Goal: Information Seeking & Learning: Learn about a topic

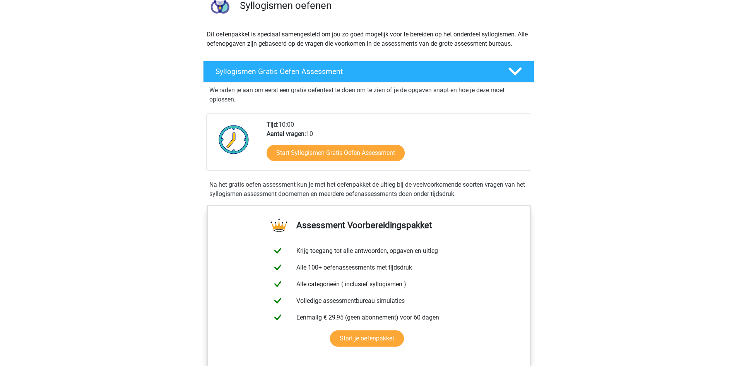
scroll to position [77, 0]
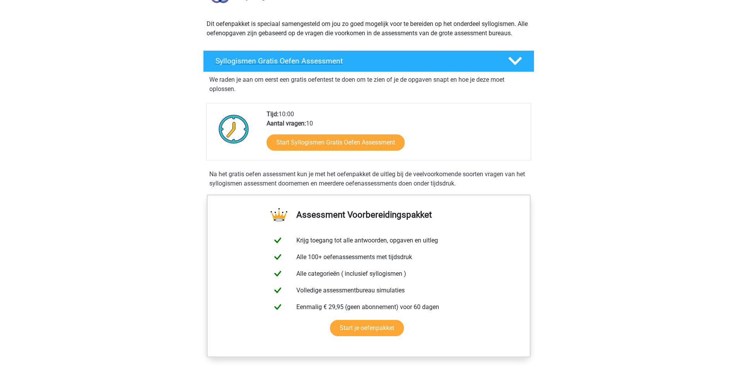
click at [521, 58] on icon at bounding box center [515, 61] width 14 height 14
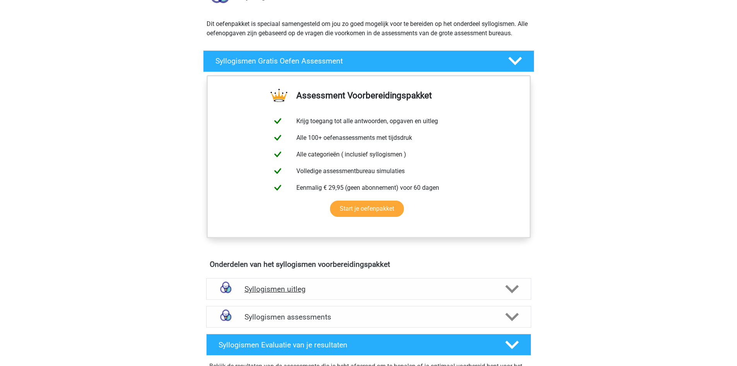
click at [511, 291] on polygon at bounding box center [512, 289] width 14 height 9
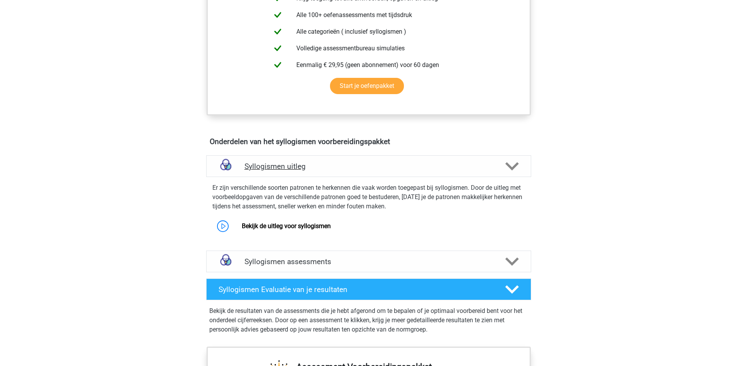
scroll to position [201, 0]
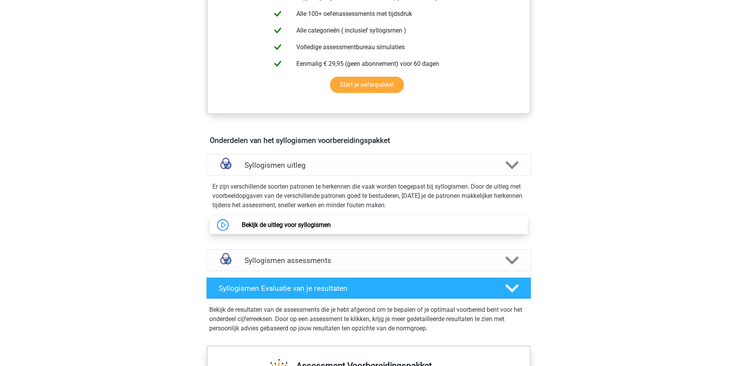
click at [329, 227] on link "Bekijk de uitleg voor syllogismen" at bounding box center [286, 224] width 89 height 7
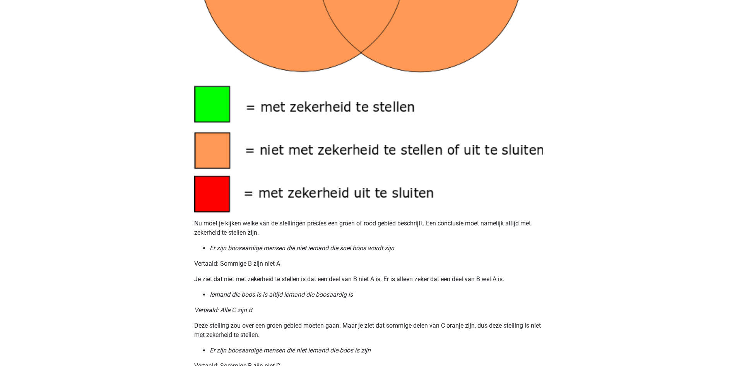
scroll to position [123, 0]
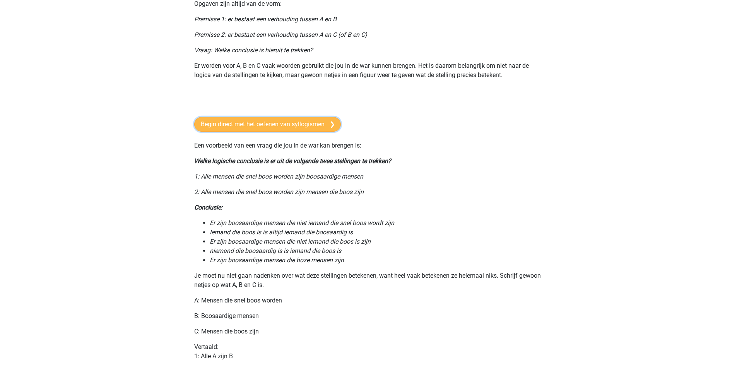
click at [315, 125] on link "Begin direct met het oefenen van syllogismen" at bounding box center [267, 124] width 147 height 15
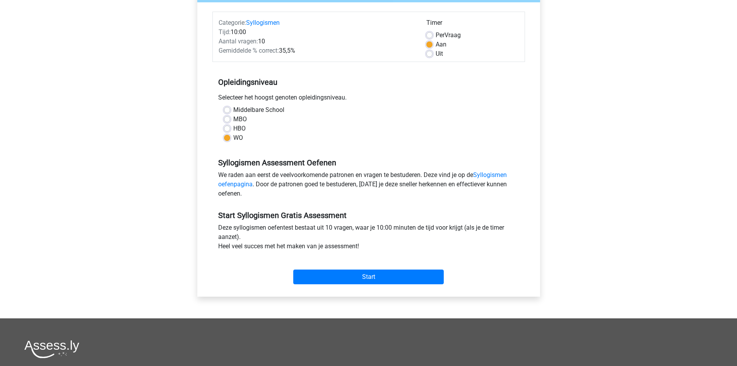
scroll to position [121, 0]
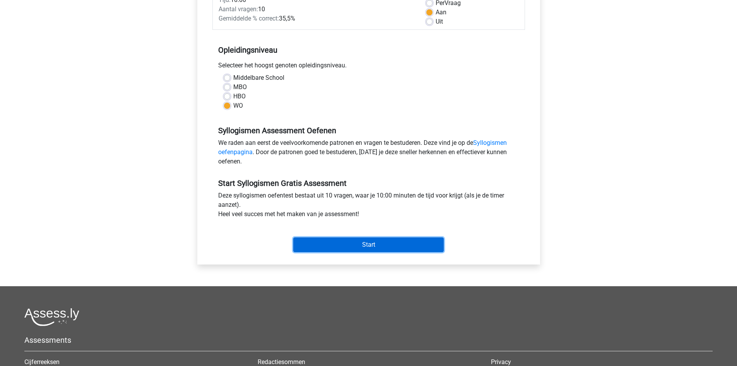
click at [392, 242] on input "Start" at bounding box center [368, 244] width 150 height 15
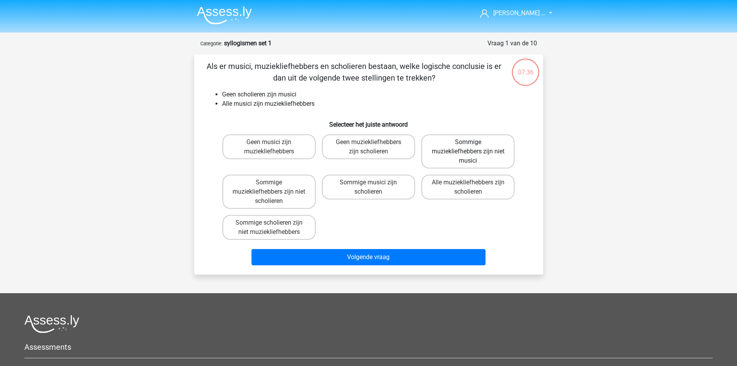
click at [476, 149] on label "Sommige muziekliefhebbers zijn niet musici" at bounding box center [467, 151] width 93 height 34
click at [473, 147] on input "Sommige muziekliefhebbers zijn niet musici" at bounding box center [470, 144] width 5 height 5
radio input "true"
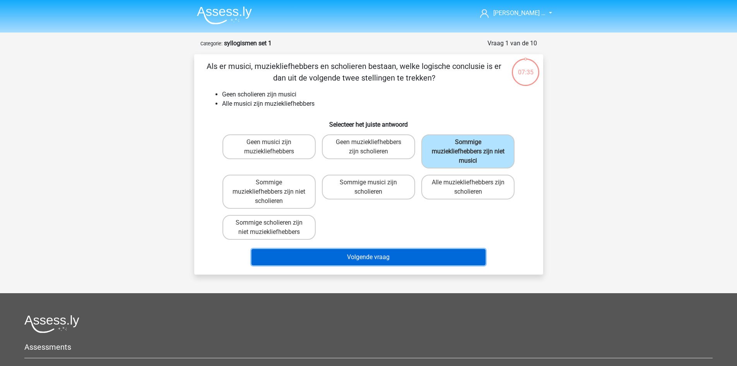
click at [370, 256] on button "Volgende vraag" at bounding box center [368, 257] width 234 height 16
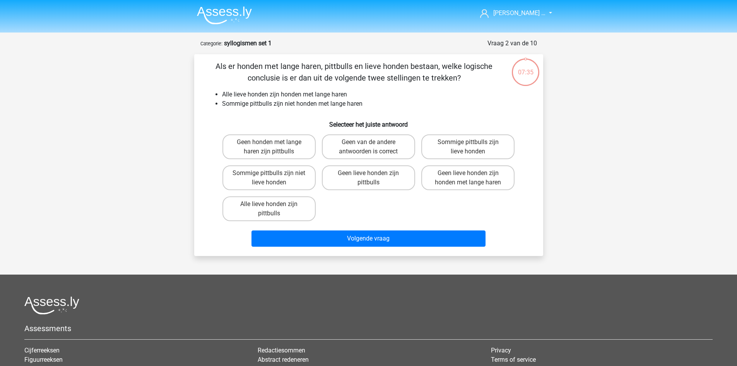
scroll to position [39, 0]
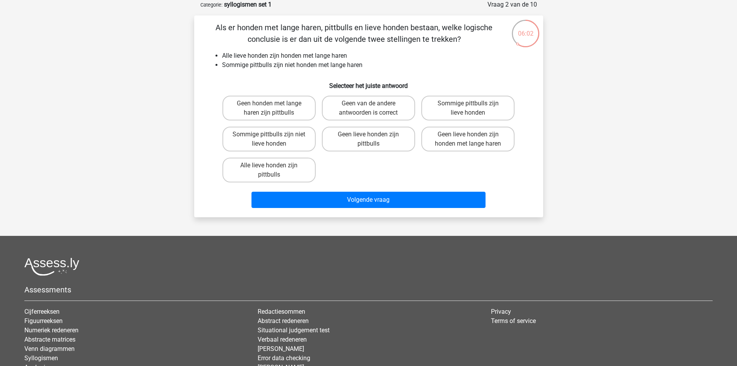
click at [470, 108] on input "Sommige pittbulls zijn lieve honden" at bounding box center [470, 105] width 5 height 5
radio input "true"
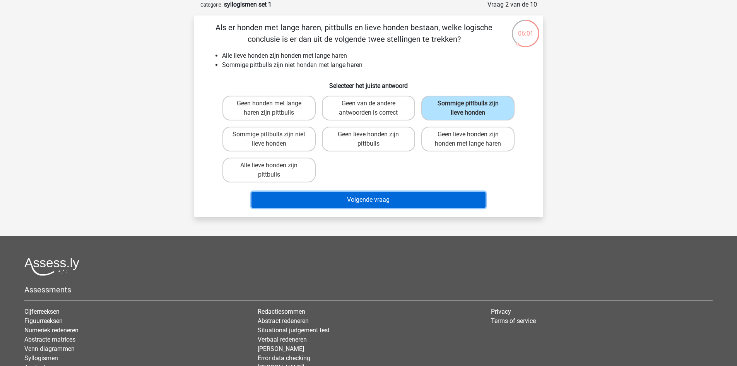
click at [357, 199] on button "Volgende vraag" at bounding box center [368, 199] width 234 height 16
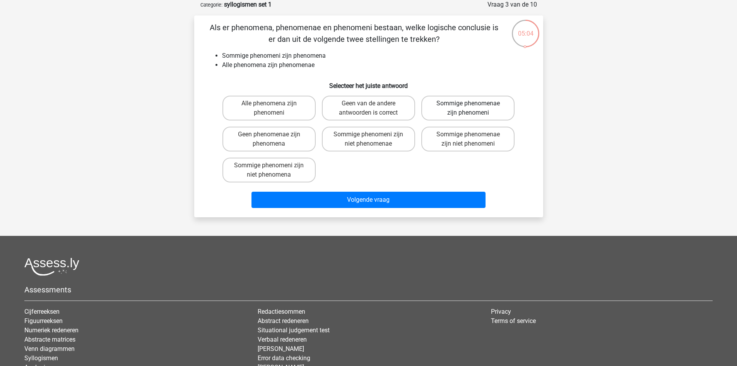
click at [474, 104] on label "Sommige phenomenae zijn phenomeni" at bounding box center [467, 108] width 93 height 25
click at [473, 104] on input "Sommige phenomenae zijn phenomeni" at bounding box center [470, 105] width 5 height 5
radio input "true"
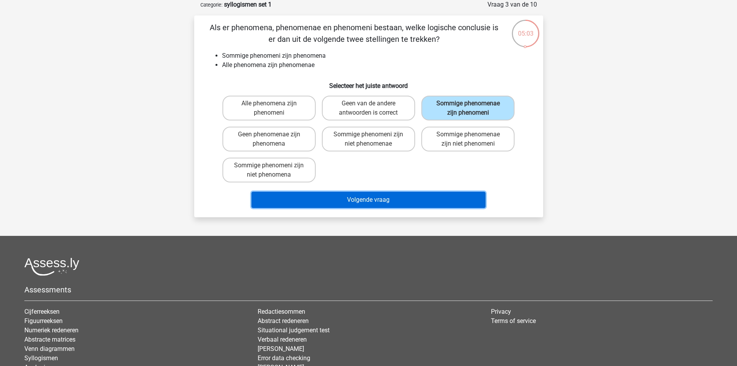
click at [412, 202] on button "Volgende vraag" at bounding box center [368, 199] width 234 height 16
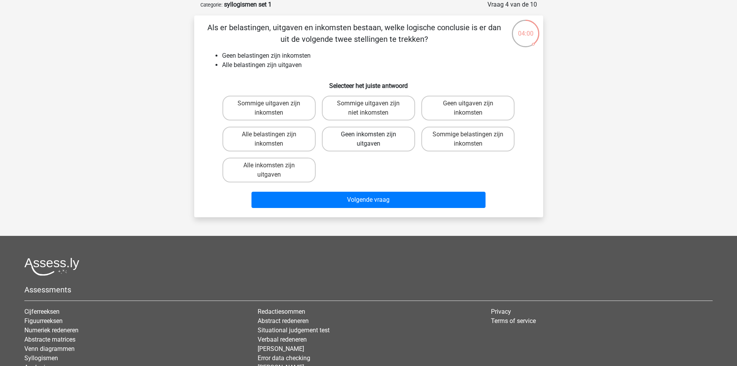
click at [364, 136] on label "Geen inkomsten zijn uitgaven" at bounding box center [368, 138] width 93 height 25
click at [368, 136] on input "Geen inkomsten zijn uitgaven" at bounding box center [370, 136] width 5 height 5
radio input "true"
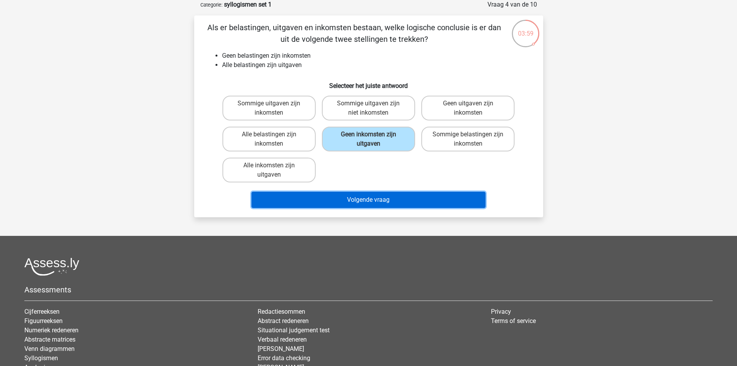
click at [358, 200] on button "Volgende vraag" at bounding box center [368, 199] width 234 height 16
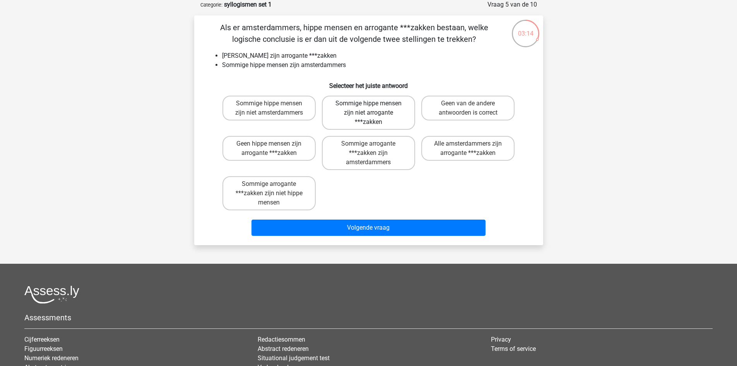
click at [370, 114] on label "Sommige hippe mensen zijn niet arrogante ***zakken" at bounding box center [368, 113] width 93 height 34
click at [370, 108] on input "Sommige hippe mensen zijn niet arrogante ***zakken" at bounding box center [370, 105] width 5 height 5
radio input "true"
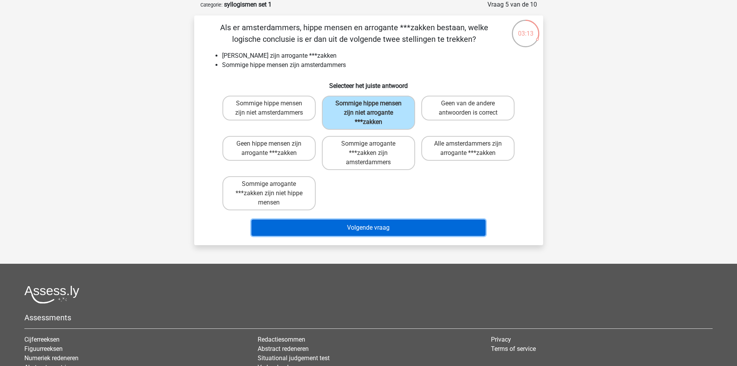
click at [349, 224] on button "Volgende vraag" at bounding box center [368, 227] width 234 height 16
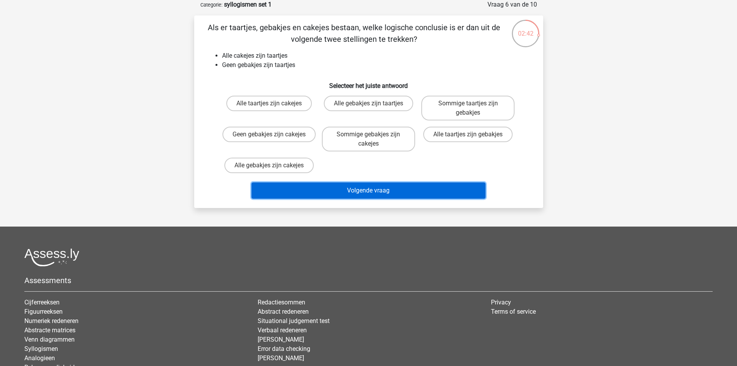
click at [389, 195] on button "Volgende vraag" at bounding box center [368, 190] width 234 height 16
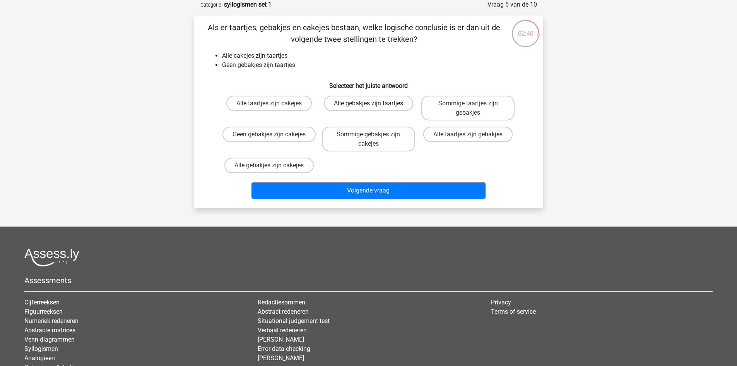
click at [359, 105] on label "Alle gebakjes zijn taartjes" at bounding box center [368, 103] width 89 height 15
click at [368, 105] on input "Alle gebakjes zijn taartjes" at bounding box center [370, 105] width 5 height 5
radio input "true"
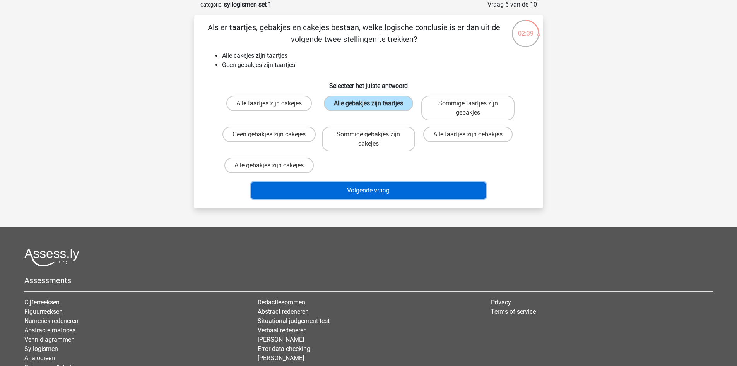
click at [363, 189] on button "Volgende vraag" at bounding box center [368, 190] width 234 height 16
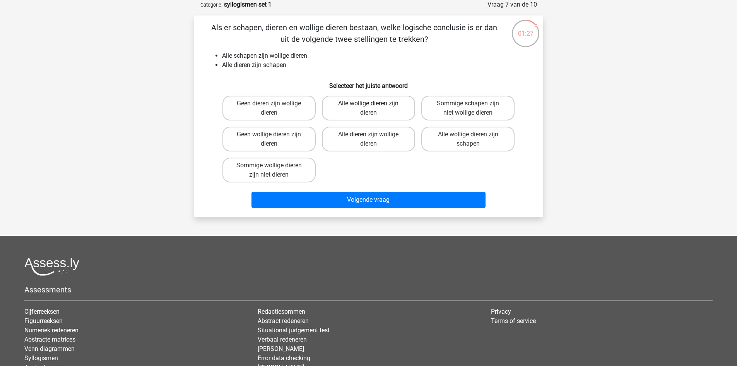
click at [388, 109] on label "Alle wollige dieren zijn dieren" at bounding box center [368, 108] width 93 height 25
click at [373, 108] on input "Alle wollige dieren zijn dieren" at bounding box center [370, 105] width 5 height 5
radio input "true"
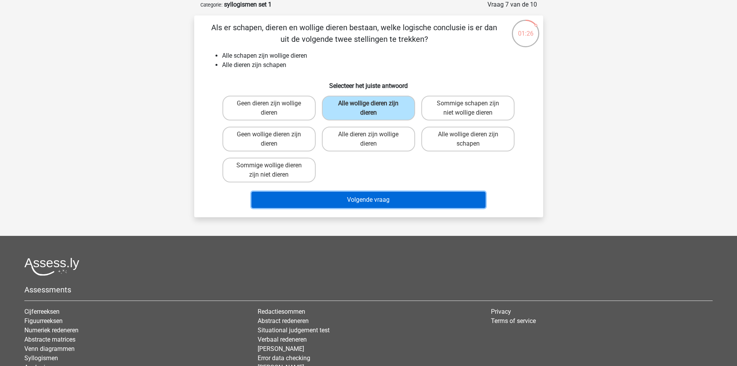
click at [376, 203] on button "Volgende vraag" at bounding box center [368, 199] width 234 height 16
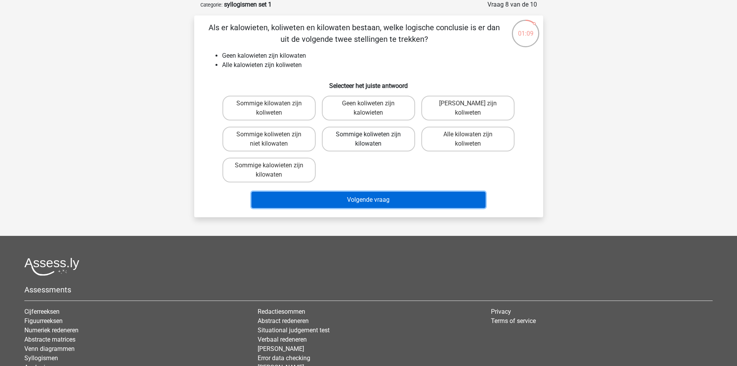
drag, startPoint x: 376, startPoint y: 203, endPoint x: 364, endPoint y: 144, distance: 59.6
click at [364, 144] on div "Als er kalowieten, koliweten en kilowaten bestaan, welke logische conclusie is …" at bounding box center [368, 116] width 343 height 189
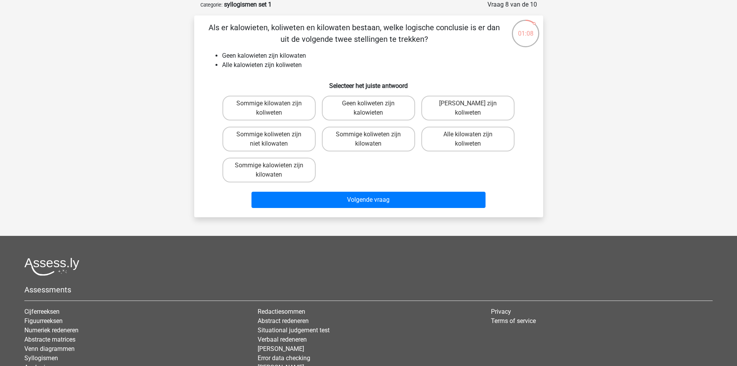
click at [473, 138] on input "Alle kilowaten zijn koliweten" at bounding box center [470, 136] width 5 height 5
radio input "true"
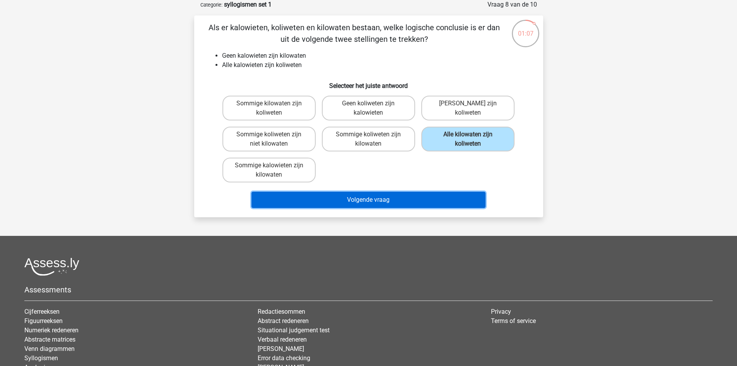
click at [424, 199] on button "Volgende vraag" at bounding box center [368, 199] width 234 height 16
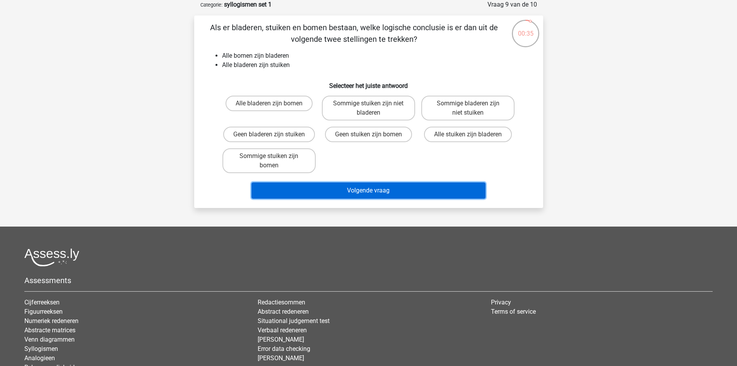
click at [364, 195] on button "Volgende vraag" at bounding box center [368, 190] width 234 height 16
drag, startPoint x: 364, startPoint y: 193, endPoint x: 342, endPoint y: 190, distance: 21.8
click at [342, 190] on button "Volgende vraag" at bounding box center [368, 190] width 234 height 16
click at [388, 187] on button "Volgende vraag" at bounding box center [368, 190] width 234 height 16
click at [362, 190] on button "Volgende vraag" at bounding box center [368, 190] width 234 height 16
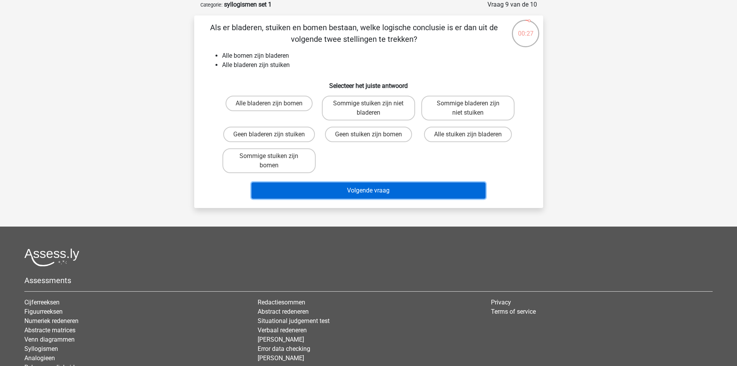
drag, startPoint x: 475, startPoint y: 166, endPoint x: 421, endPoint y: 193, distance: 60.6
click at [421, 193] on button "Volgende vraag" at bounding box center [368, 190] width 234 height 16
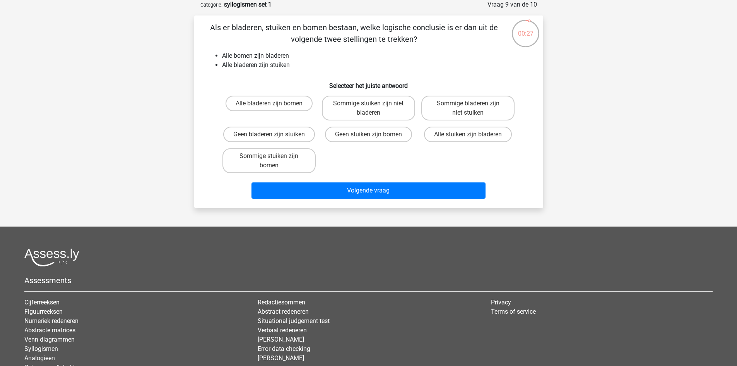
click at [344, 202] on div "Volgende vraag" at bounding box center [368, 191] width 299 height 19
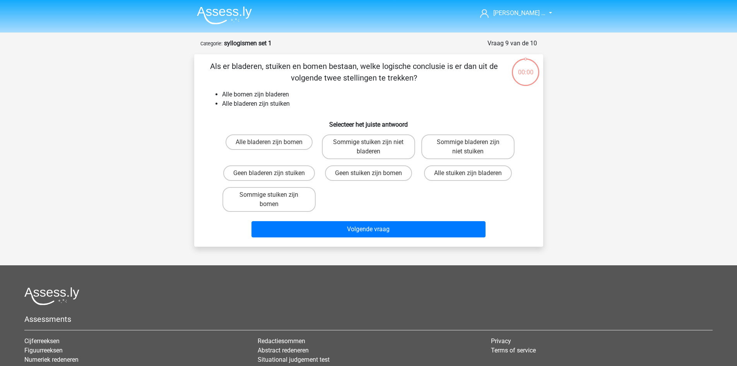
scroll to position [39, 0]
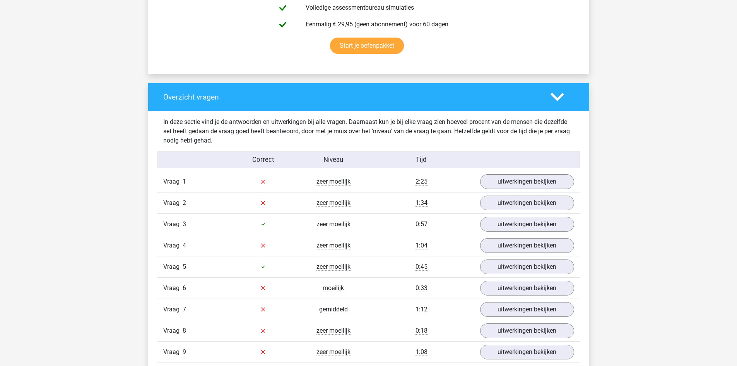
scroll to position [517, 0]
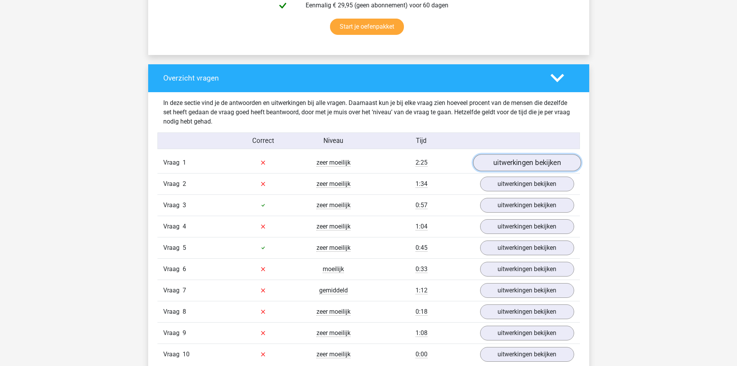
click at [508, 159] on link "uitwerkingen bekijken" at bounding box center [527, 162] width 108 height 17
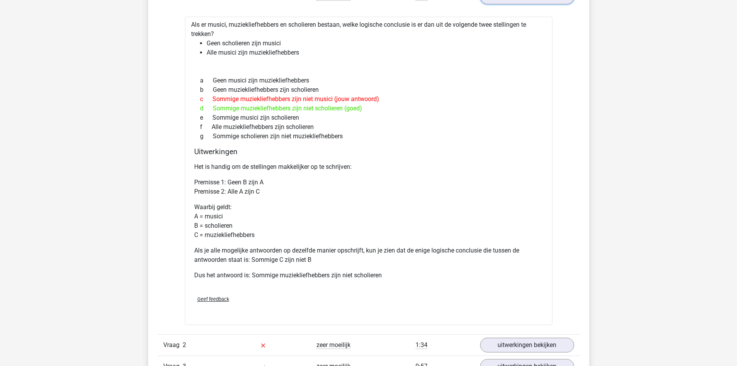
scroll to position [679, 0]
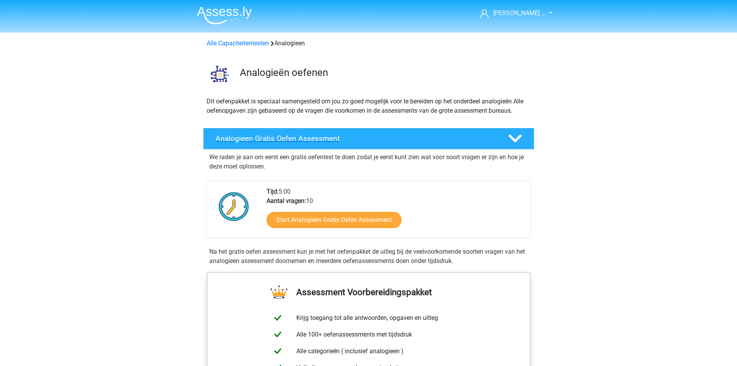
click at [514, 141] on polygon at bounding box center [515, 138] width 14 height 9
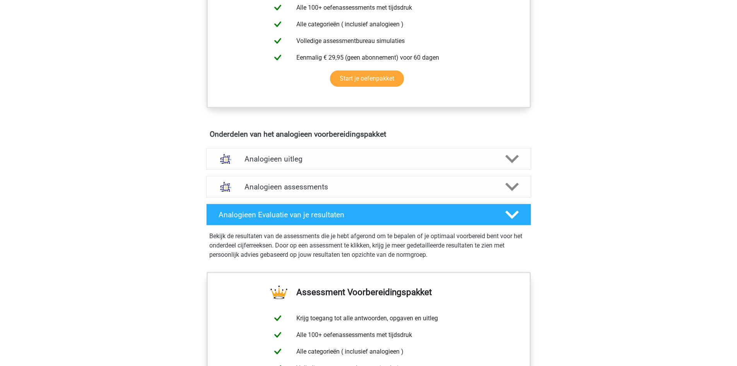
scroll to position [217, 0]
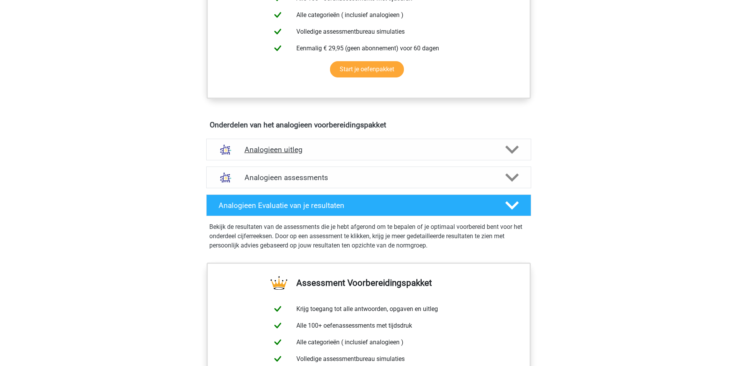
click at [514, 149] on polygon at bounding box center [512, 149] width 14 height 9
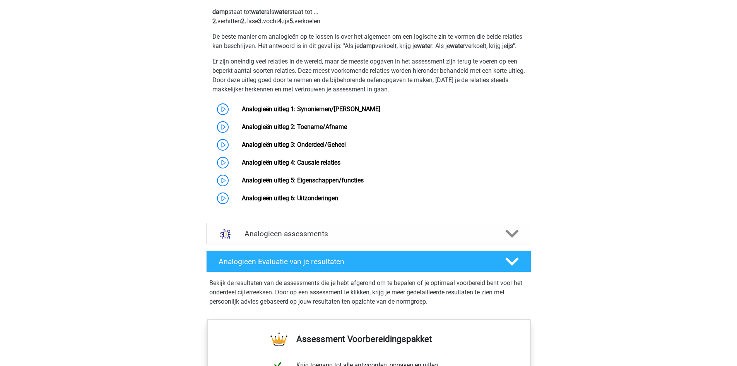
scroll to position [402, 0]
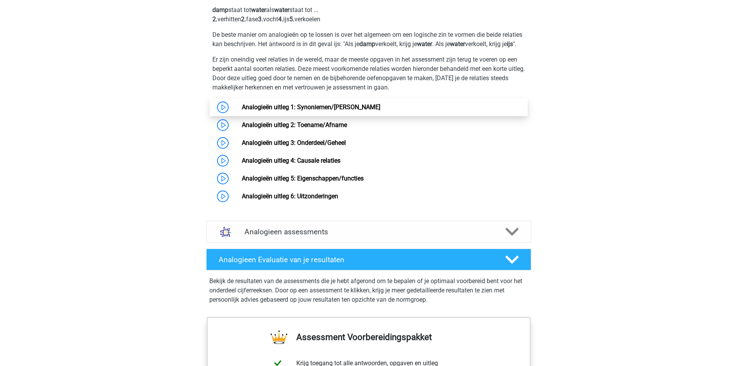
click at [332, 111] on link "Analogieën uitleg 1: Synoniemen/[PERSON_NAME]" at bounding box center [311, 106] width 138 height 7
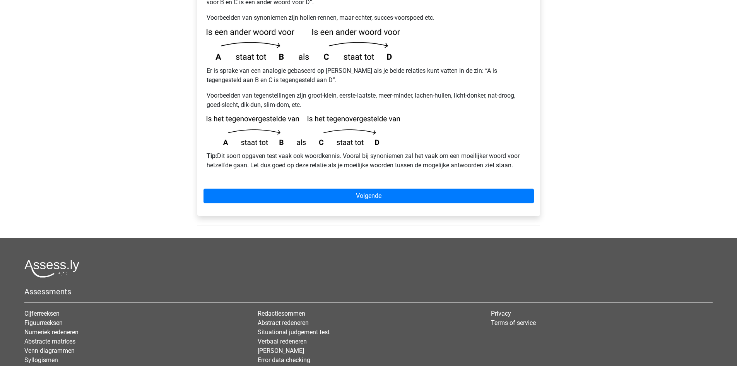
scroll to position [186, 0]
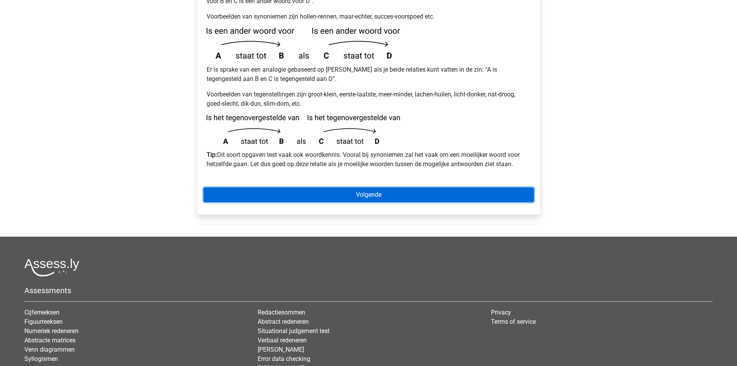
click at [359, 187] on link "Volgende" at bounding box center [368, 194] width 330 height 15
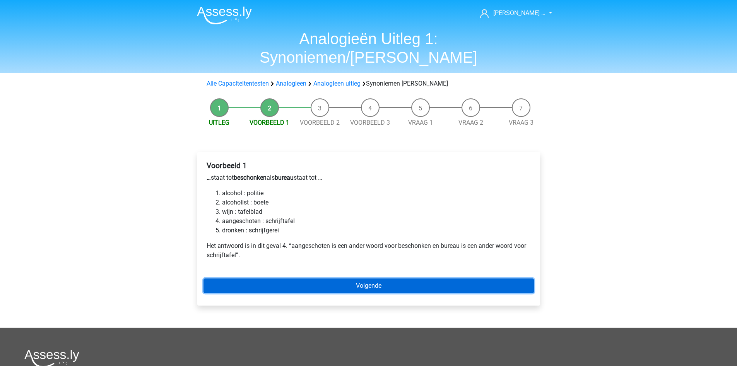
click at [362, 278] on link "Volgende" at bounding box center [368, 285] width 330 height 15
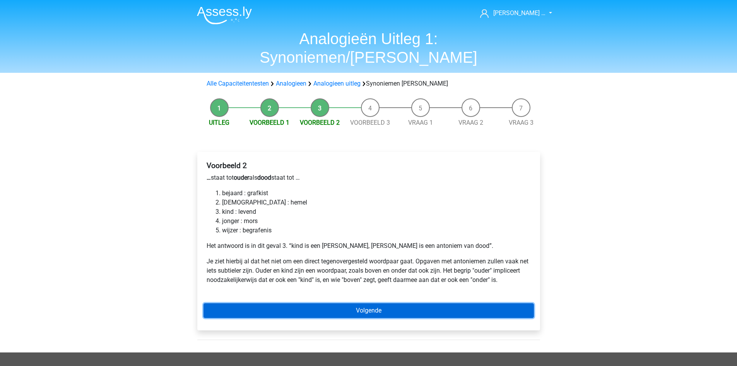
click at [415, 303] on link "Volgende" at bounding box center [368, 310] width 330 height 15
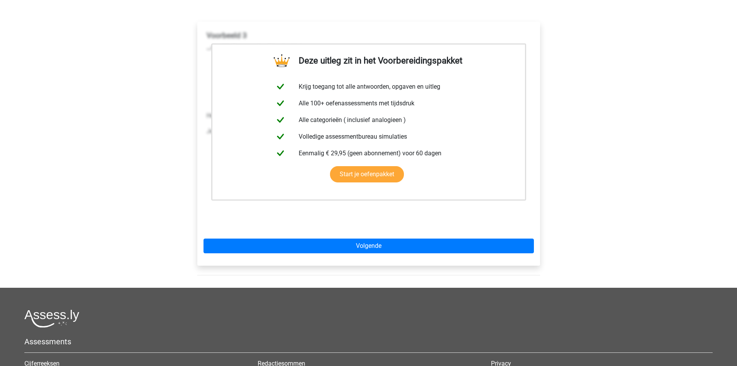
scroll to position [155, 0]
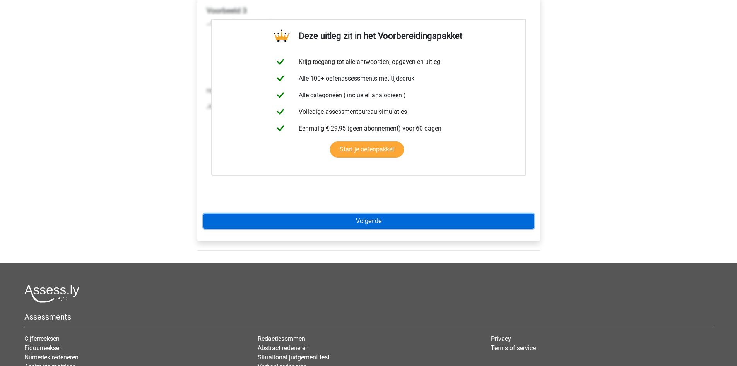
click at [376, 214] on link "Volgende" at bounding box center [368, 221] width 330 height 15
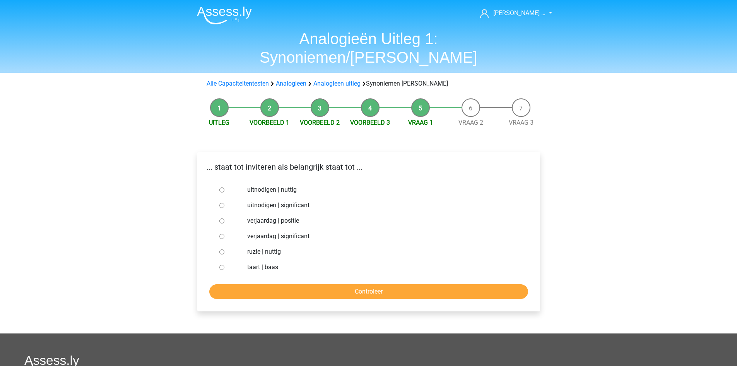
click at [222, 203] on input "uitnodigen | significant" at bounding box center [221, 205] width 5 height 5
radio input "true"
click at [358, 284] on input "Controleer" at bounding box center [368, 291] width 319 height 15
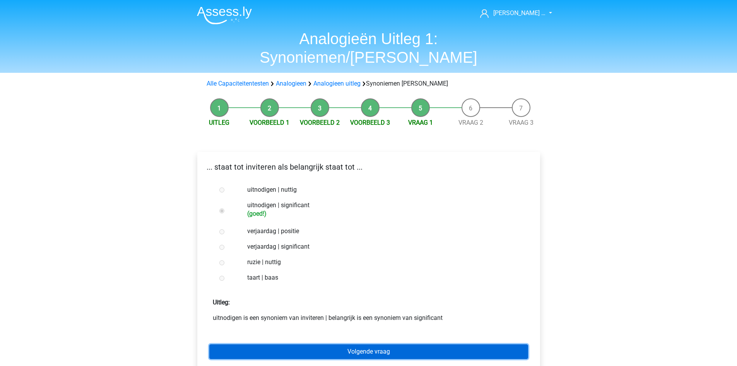
click at [381, 344] on link "Volgende vraag" at bounding box center [368, 351] width 319 height 15
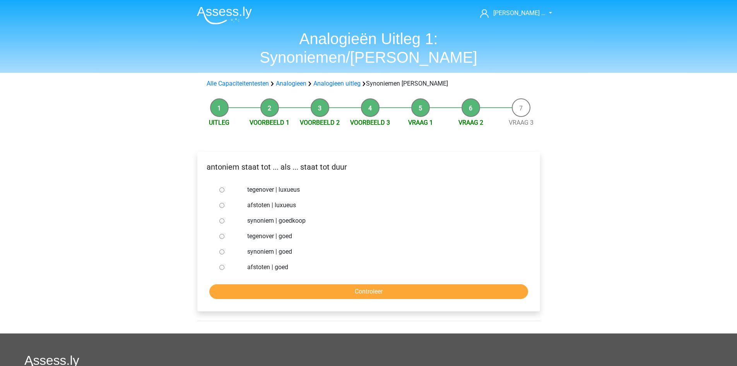
click at [248, 185] on label "tegenover | luxueus" at bounding box center [381, 189] width 268 height 9
click at [224, 187] on input "tegenover | luxueus" at bounding box center [221, 189] width 5 height 5
radio input "true"
click at [342, 284] on input "Controleer" at bounding box center [368, 291] width 319 height 15
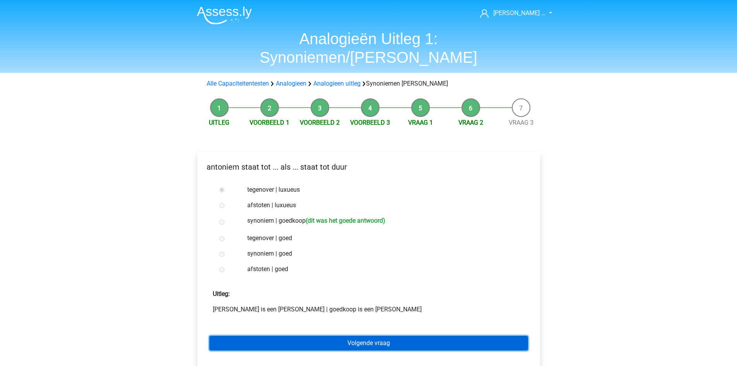
click at [352, 335] on link "Volgende vraag" at bounding box center [368, 342] width 319 height 15
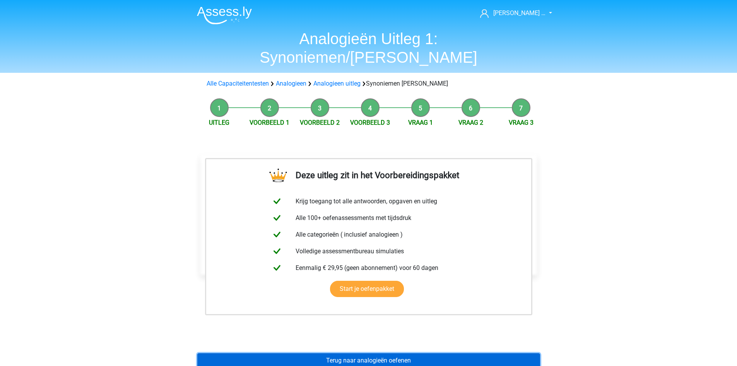
click at [354, 353] on link "Terug naar analogieën oefenen" at bounding box center [368, 360] width 343 height 15
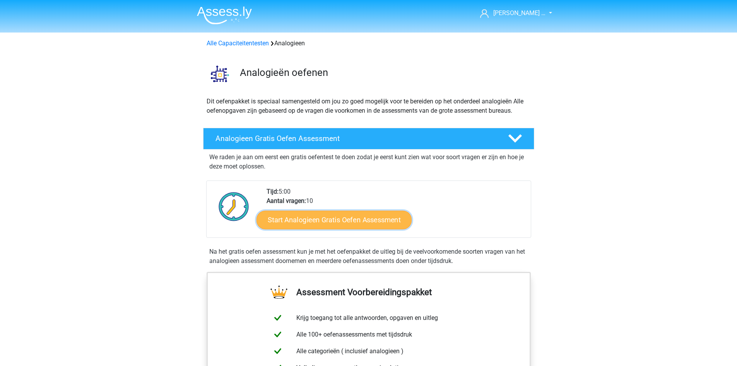
click at [323, 223] on link "Start Analogieen Gratis Oefen Assessment" at bounding box center [333, 219] width 155 height 19
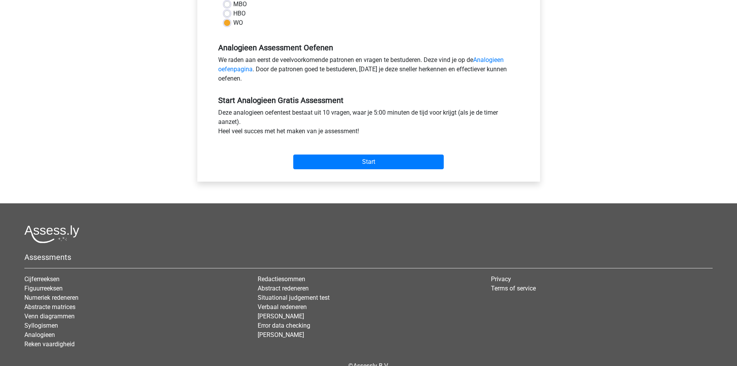
scroll to position [217, 0]
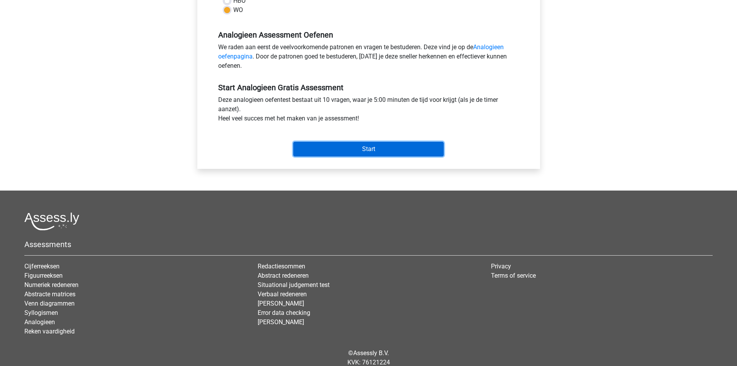
click at [372, 146] on input "Start" at bounding box center [368, 149] width 150 height 15
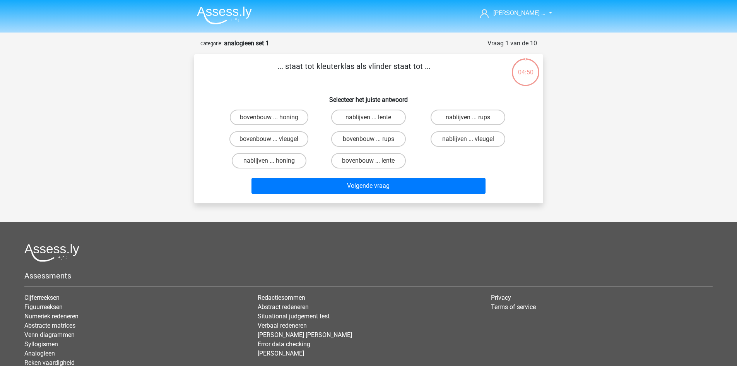
click at [372, 139] on input "bovenbouw ... rups" at bounding box center [370, 141] width 5 height 5
radio input "true"
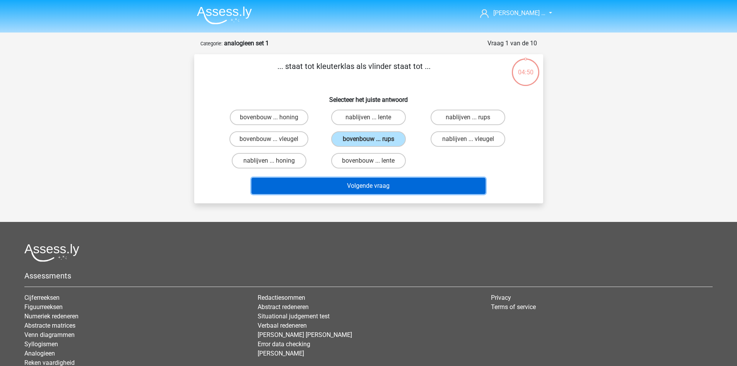
click at [379, 179] on button "Volgende vraag" at bounding box center [368, 186] width 234 height 16
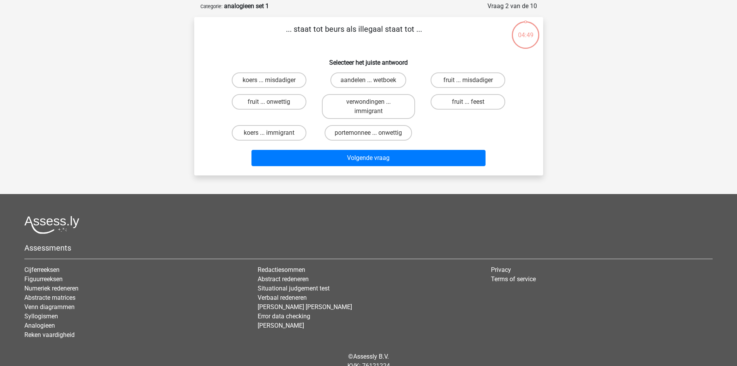
scroll to position [39, 0]
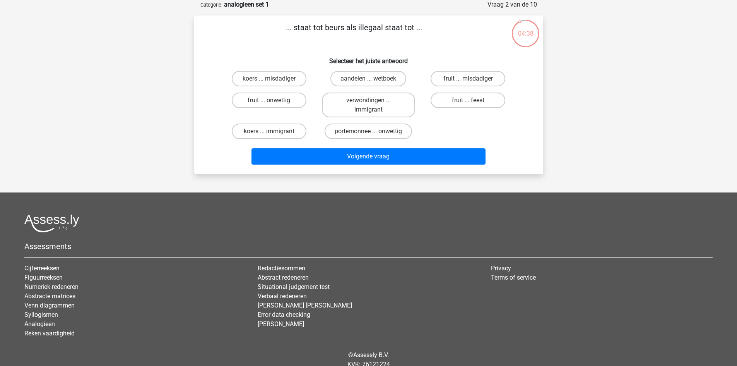
click at [369, 134] on input "portemonnee ... onwettig" at bounding box center [370, 133] width 5 height 5
radio input "true"
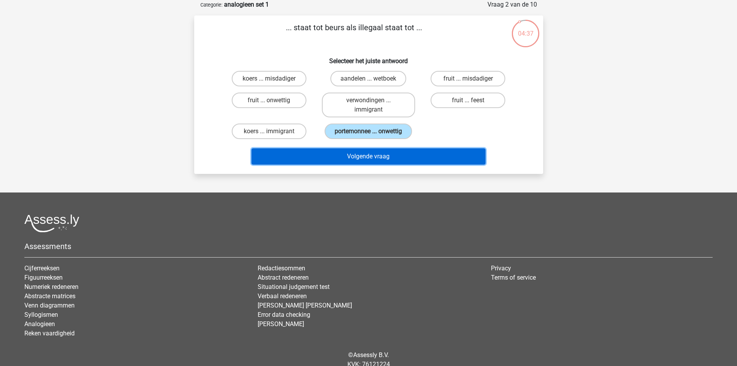
click at [374, 154] on button "Volgende vraag" at bounding box center [368, 156] width 234 height 16
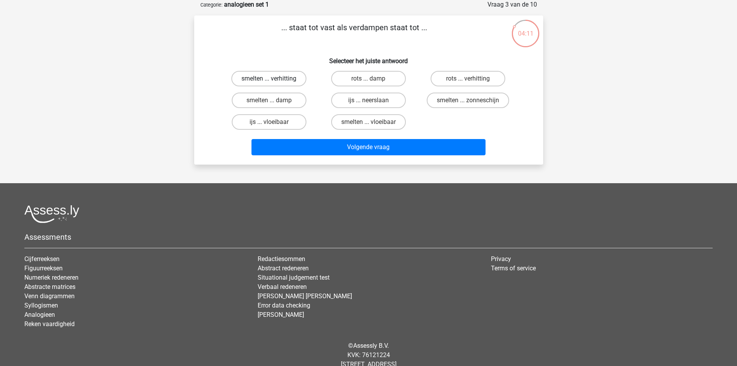
click at [276, 79] on label "smelten ... verhitting" at bounding box center [268, 78] width 75 height 15
click at [274, 79] on input "smelten ... verhitting" at bounding box center [271, 81] width 5 height 5
radio input "true"
click at [369, 122] on input "smelten ... vloeibaar" at bounding box center [370, 124] width 5 height 5
radio input "true"
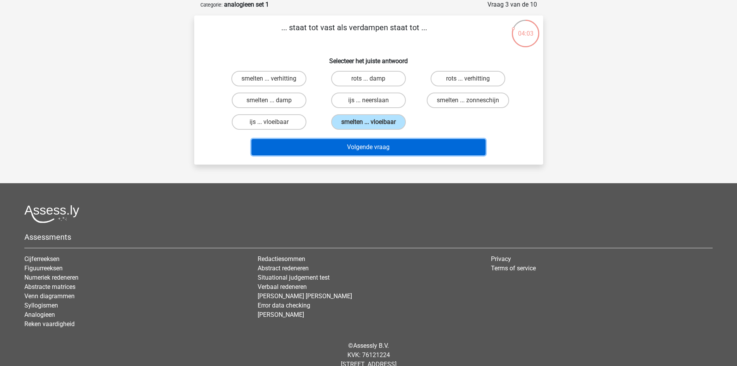
click at [381, 149] on button "Volgende vraag" at bounding box center [368, 147] width 234 height 16
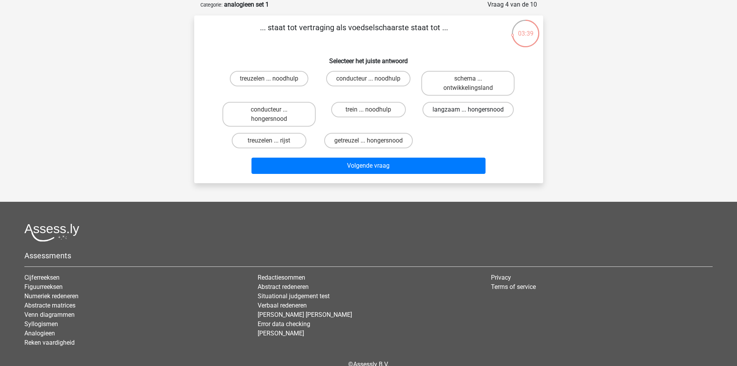
click at [452, 111] on label "langzaam ... hongersnood" at bounding box center [467, 109] width 91 height 15
click at [468, 111] on input "langzaam ... hongersnood" at bounding box center [470, 111] width 5 height 5
radio input "true"
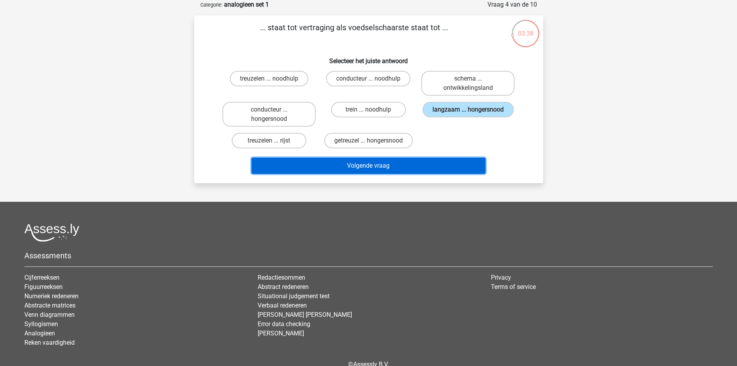
click at [412, 171] on button "Volgende vraag" at bounding box center [368, 165] width 234 height 16
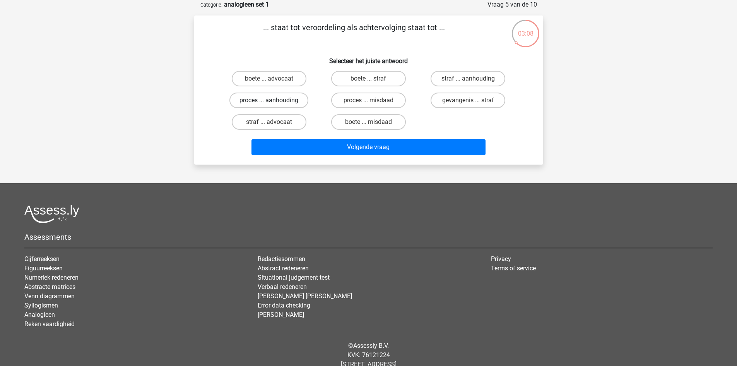
click at [294, 101] on label "proces ... aanhouding" at bounding box center [268, 99] width 79 height 15
click at [274, 101] on input "proces ... aanhouding" at bounding box center [271, 102] width 5 height 5
radio input "true"
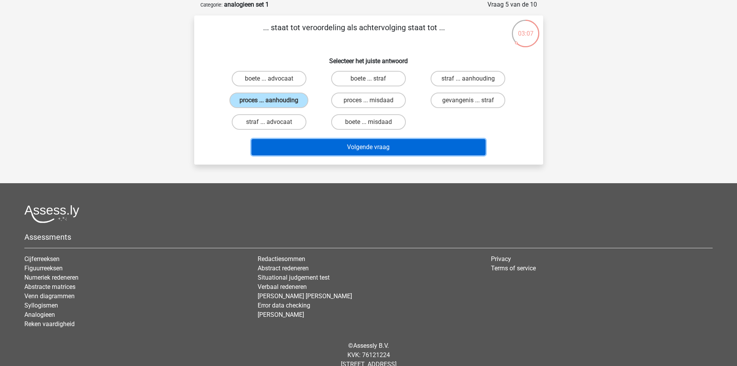
click at [378, 148] on button "Volgende vraag" at bounding box center [368, 147] width 234 height 16
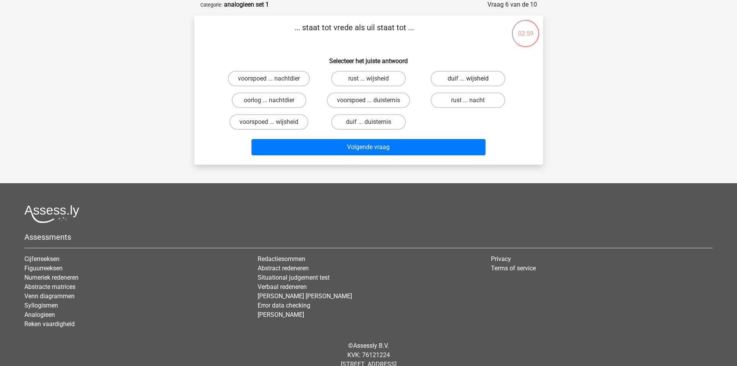
click at [463, 79] on label "duif ... wijsheid" at bounding box center [468, 78] width 75 height 15
click at [468, 79] on input "duif ... wijsheid" at bounding box center [470, 81] width 5 height 5
radio input "true"
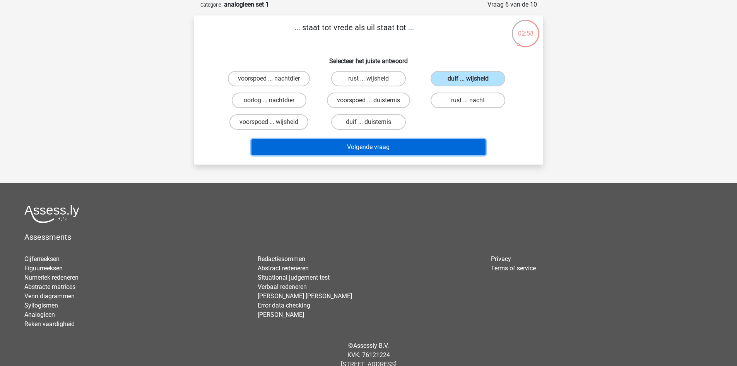
click at [415, 150] on button "Volgende vraag" at bounding box center [368, 147] width 234 height 16
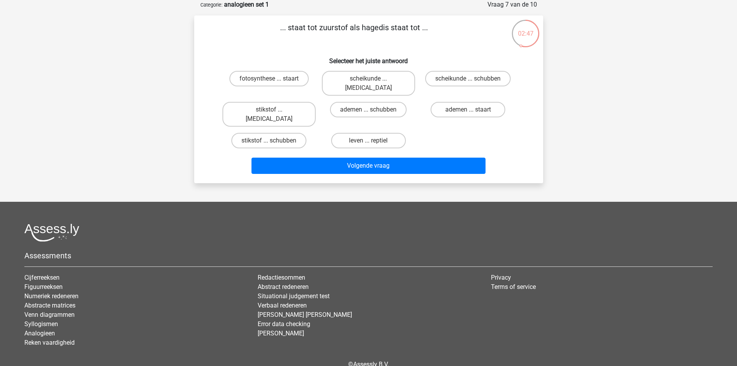
click at [372, 109] on input "ademen ... schubben" at bounding box center [370, 111] width 5 height 5
radio input "true"
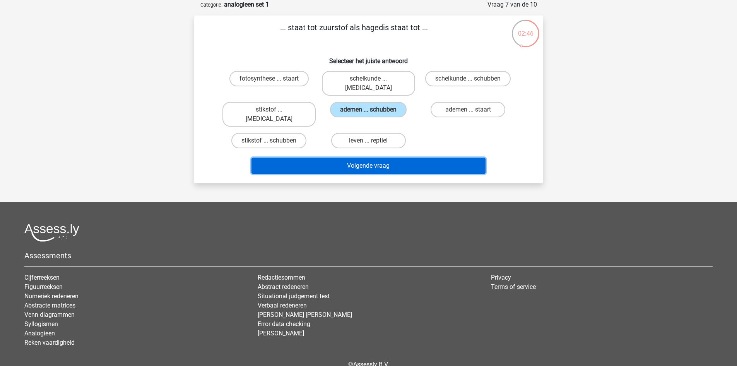
click at [378, 157] on button "Volgende vraag" at bounding box center [368, 165] width 234 height 16
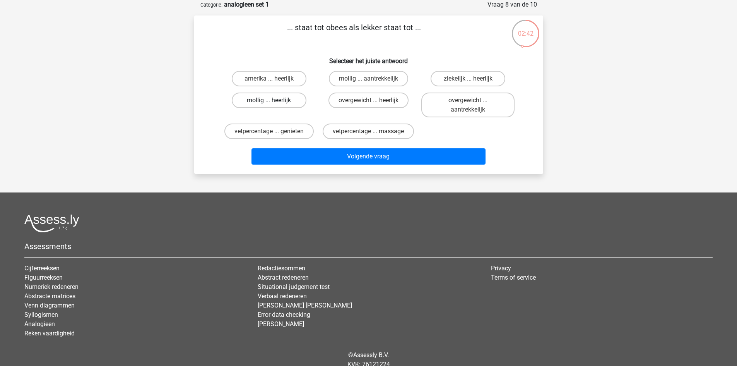
click at [288, 99] on label "mollig ... heerlijk" at bounding box center [269, 99] width 75 height 15
click at [274, 100] on input "mollig ... heerlijk" at bounding box center [271, 102] width 5 height 5
radio input "true"
click at [379, 101] on label "overgewicht ... heerlijk" at bounding box center [368, 99] width 80 height 15
click at [373, 101] on input "overgewicht ... heerlijk" at bounding box center [370, 102] width 5 height 5
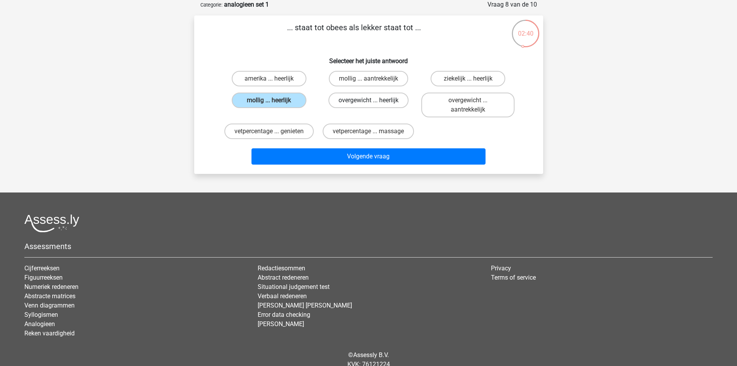
radio input "true"
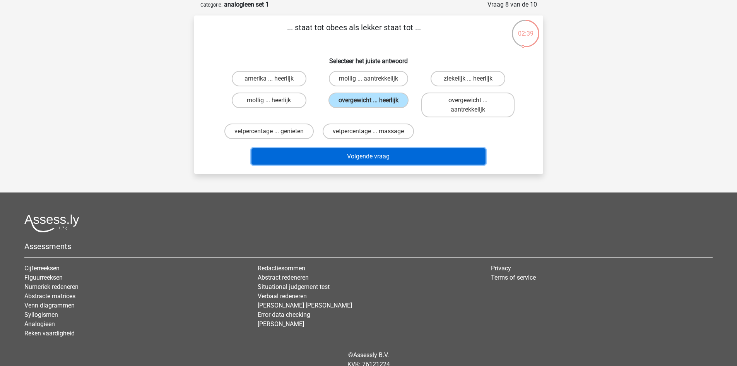
click at [384, 161] on button "Volgende vraag" at bounding box center [368, 156] width 234 height 16
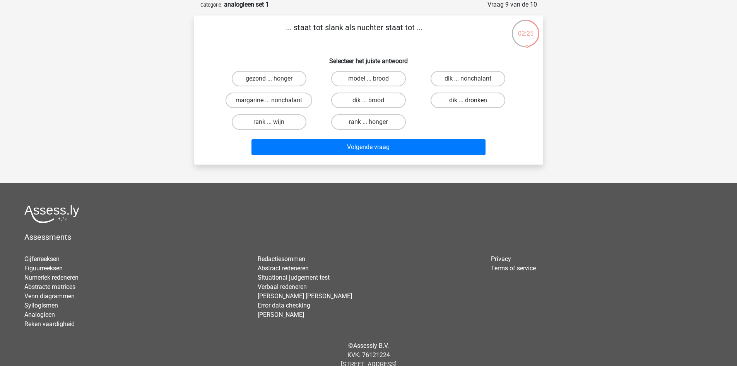
click at [463, 98] on label "dik ... dronken" at bounding box center [468, 99] width 75 height 15
click at [468, 100] on input "dik ... dronken" at bounding box center [470, 102] width 5 height 5
radio input "true"
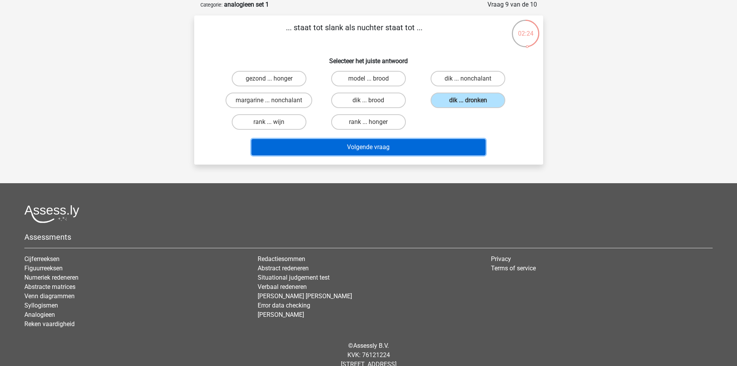
click at [419, 149] on button "Volgende vraag" at bounding box center [368, 147] width 234 height 16
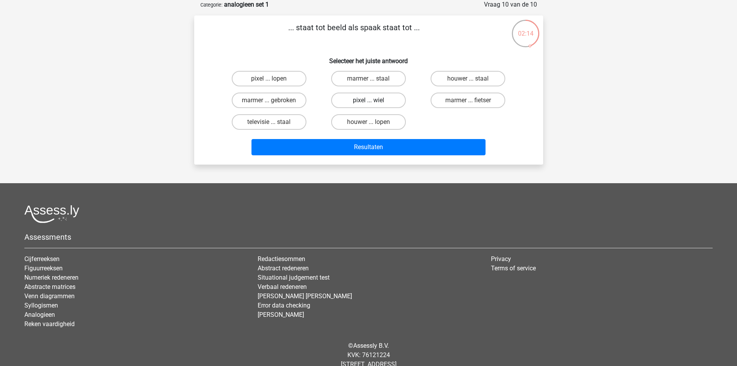
click at [385, 100] on label "pixel ... wiel" at bounding box center [368, 99] width 75 height 15
click at [373, 100] on input "pixel ... wiel" at bounding box center [370, 102] width 5 height 5
radio input "true"
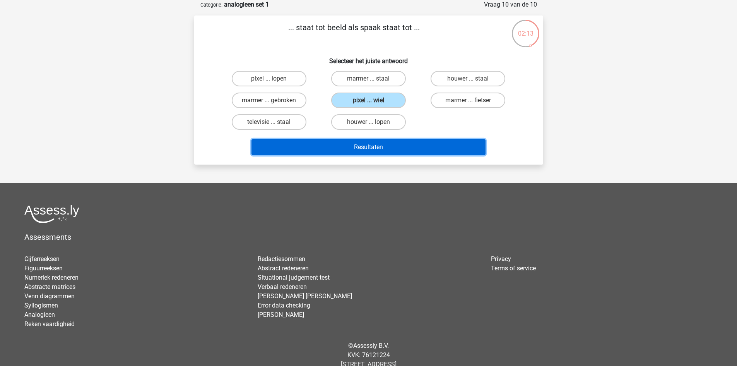
click at [385, 145] on button "Resultaten" at bounding box center [368, 147] width 234 height 16
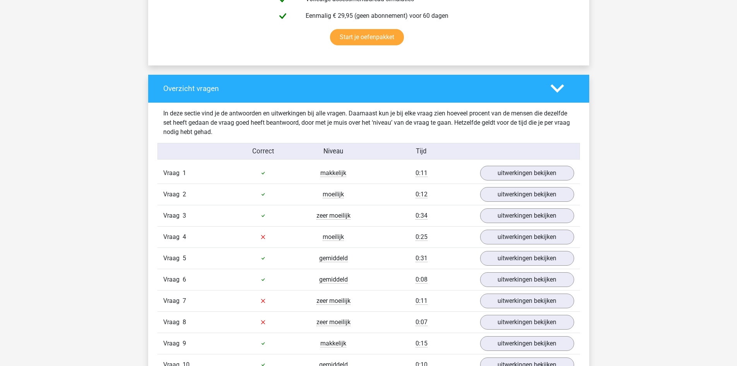
scroll to position [518, 0]
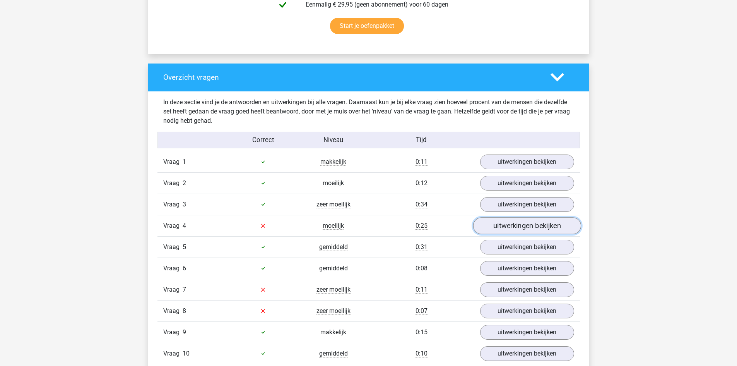
click at [531, 229] on link "uitwerkingen bekijken" at bounding box center [527, 225] width 108 height 17
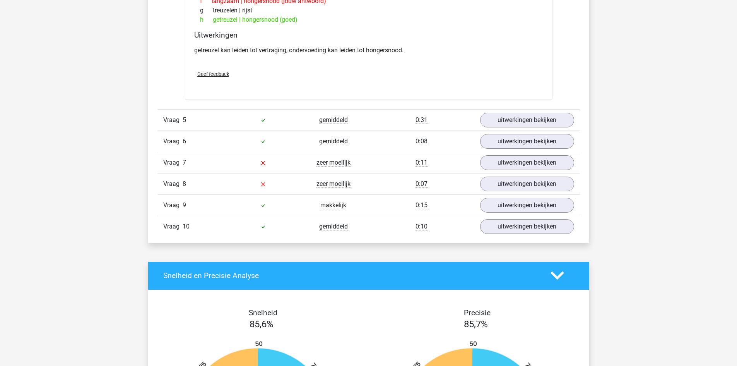
scroll to position [844, 0]
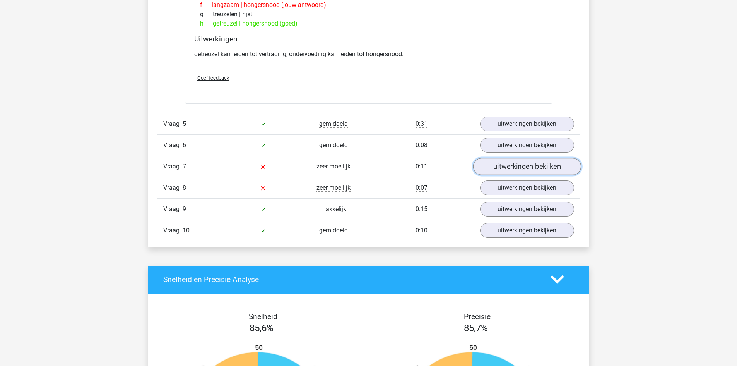
click at [529, 167] on link "uitwerkingen bekijken" at bounding box center [527, 166] width 108 height 17
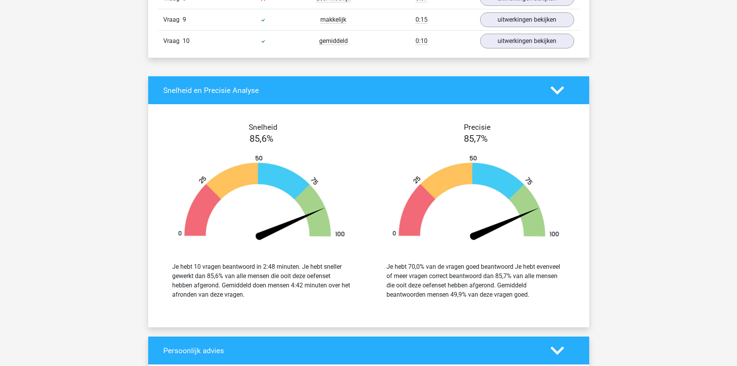
scroll to position [1060, 0]
